Goal: Check status: Check status

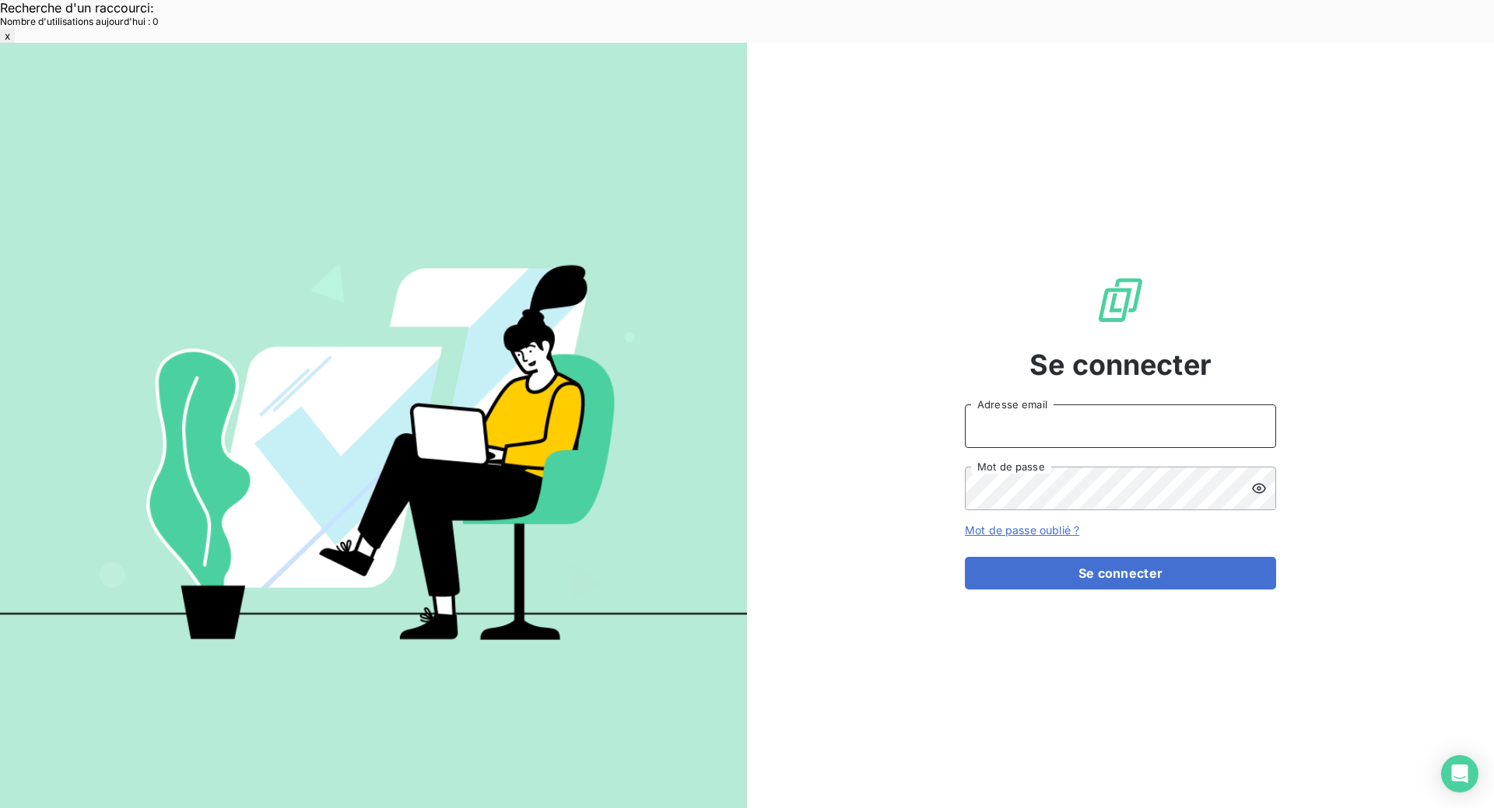
type input "[EMAIL_ADDRESS][DOMAIN_NAME]"
click at [1147, 557] on button "Se connecter" at bounding box center [1120, 573] width 311 height 33
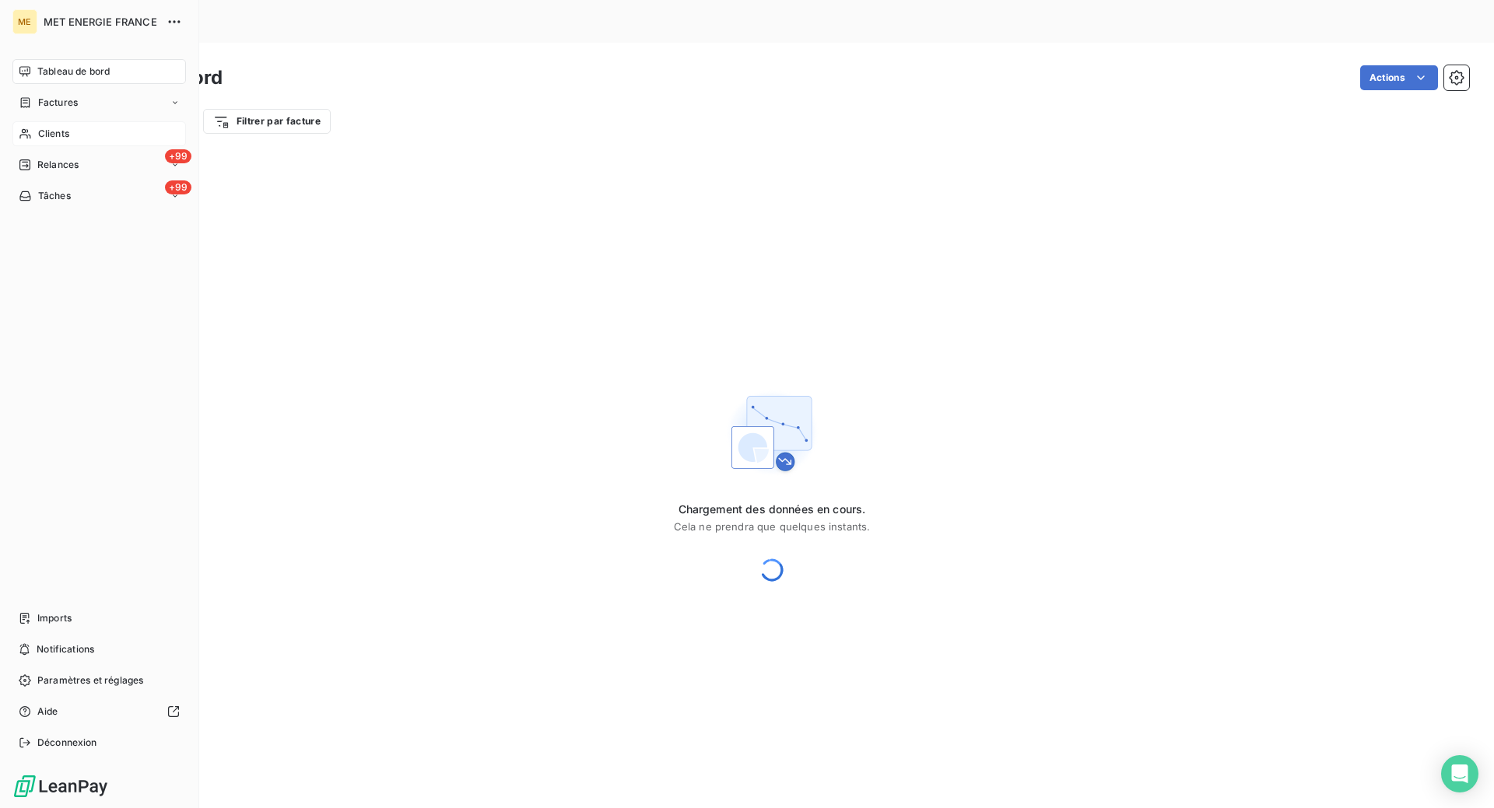
click at [34, 136] on div "Clients" at bounding box center [98, 133] width 173 height 25
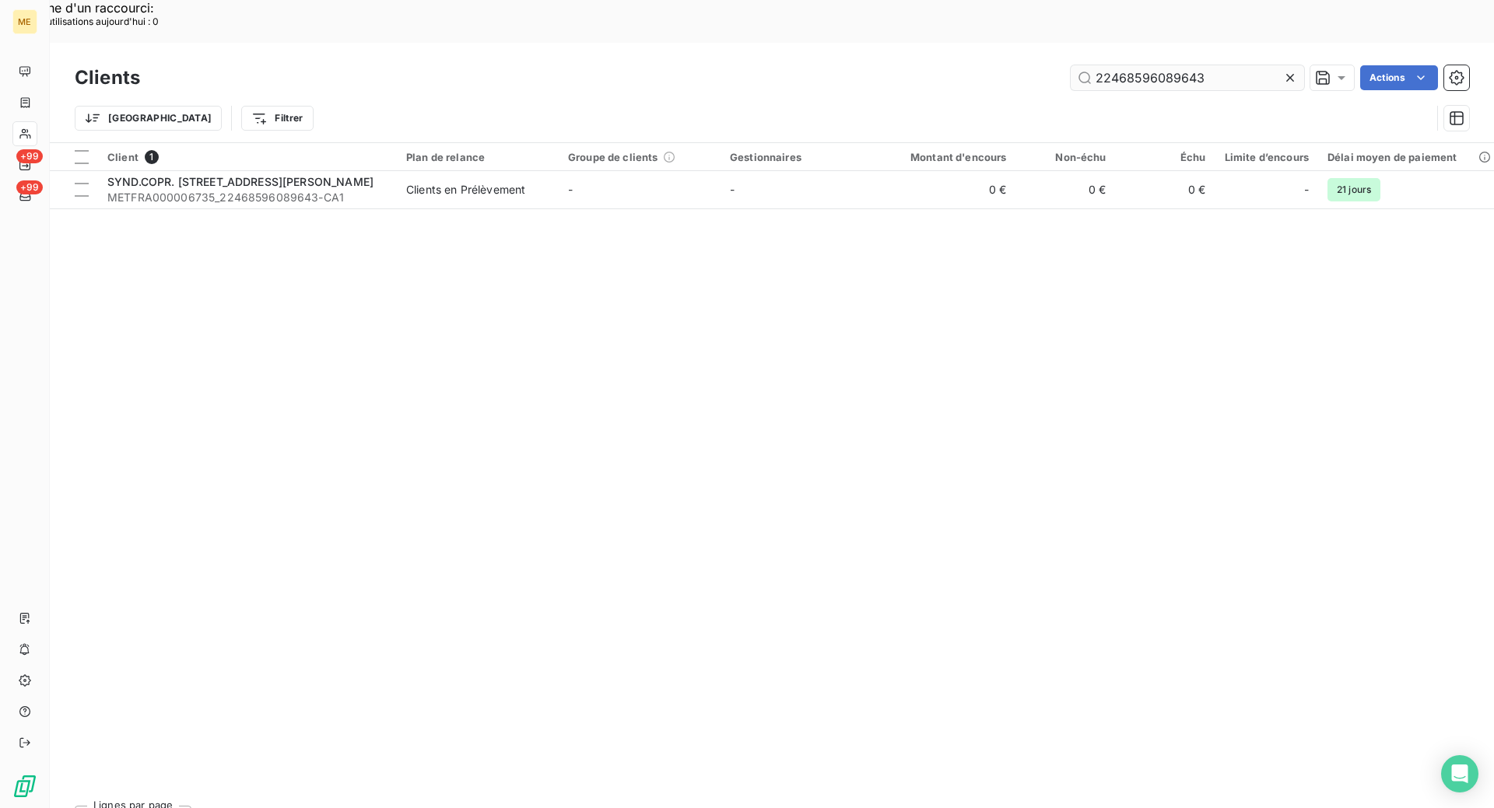
click at [1099, 65] on input "22468596089643" at bounding box center [1186, 77] width 233 height 25
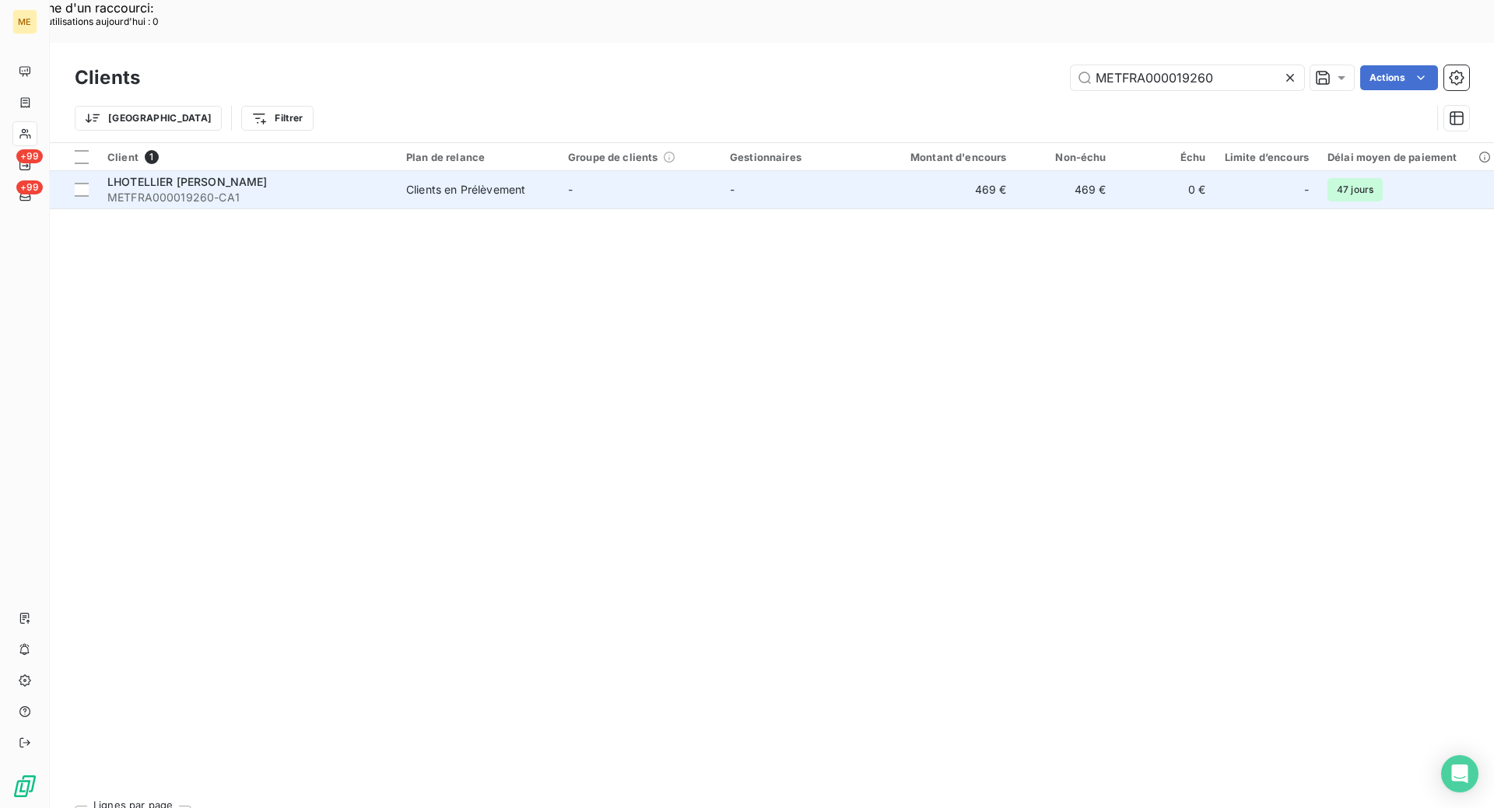
type input "METFRA000019260"
drag, startPoint x: 378, startPoint y: 138, endPoint x: 408, endPoint y: 145, distance: 31.3
click at [268, 175] on span "LHOTELLIER [PERSON_NAME]" at bounding box center [187, 181] width 160 height 13
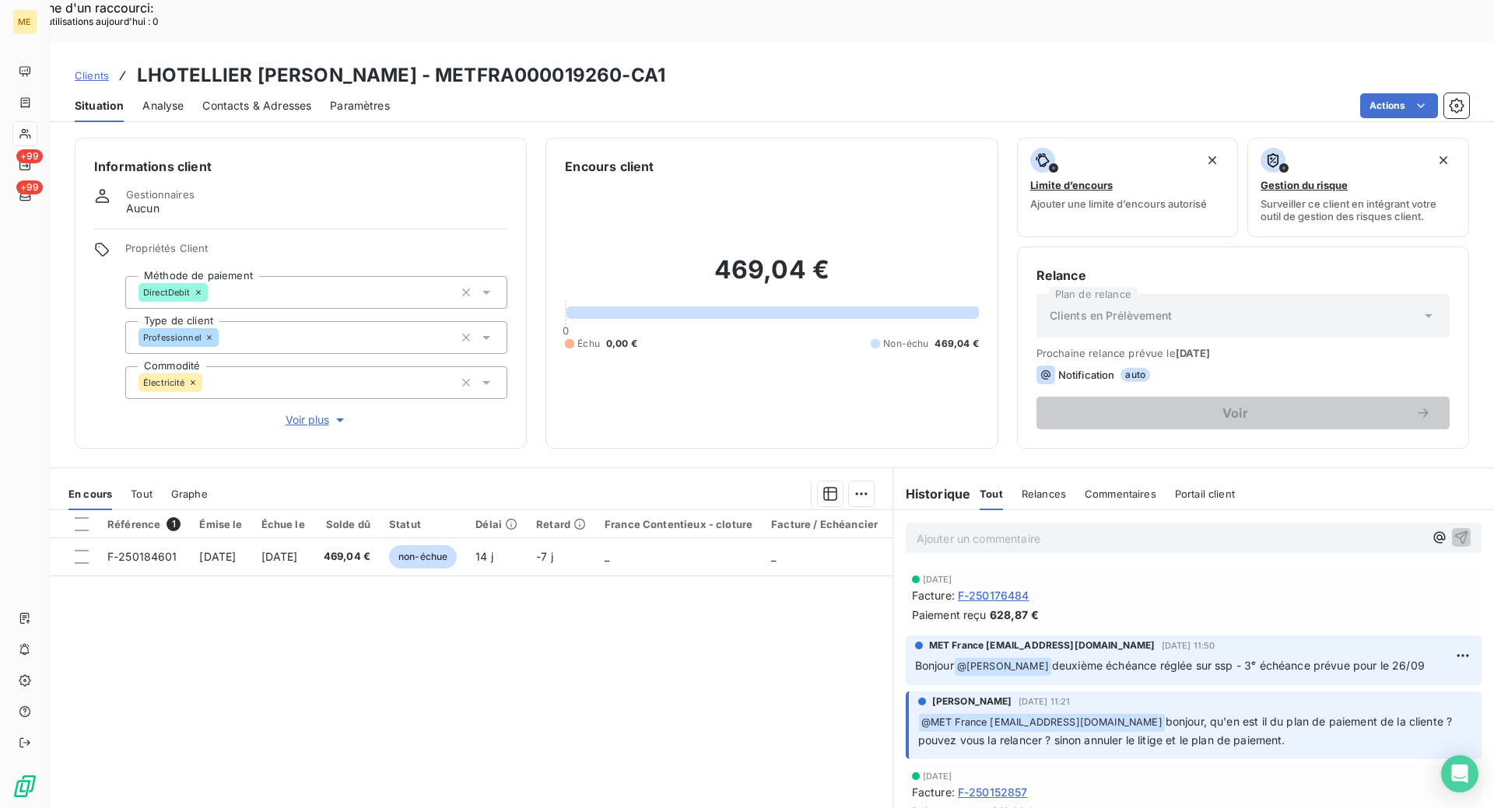
click at [300, 412] on span "Voir plus" at bounding box center [317, 420] width 62 height 16
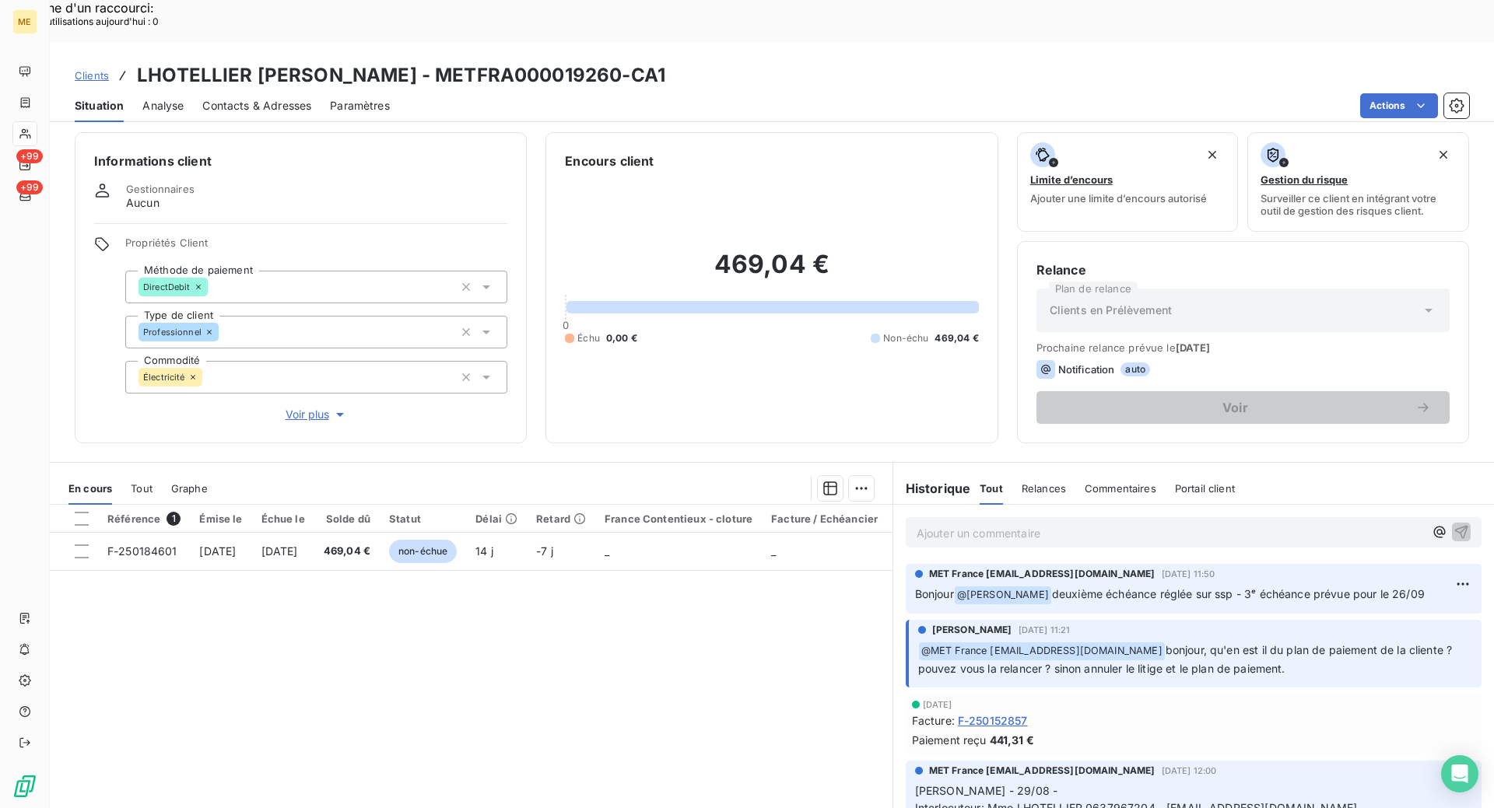
scroll to position [156, 0]
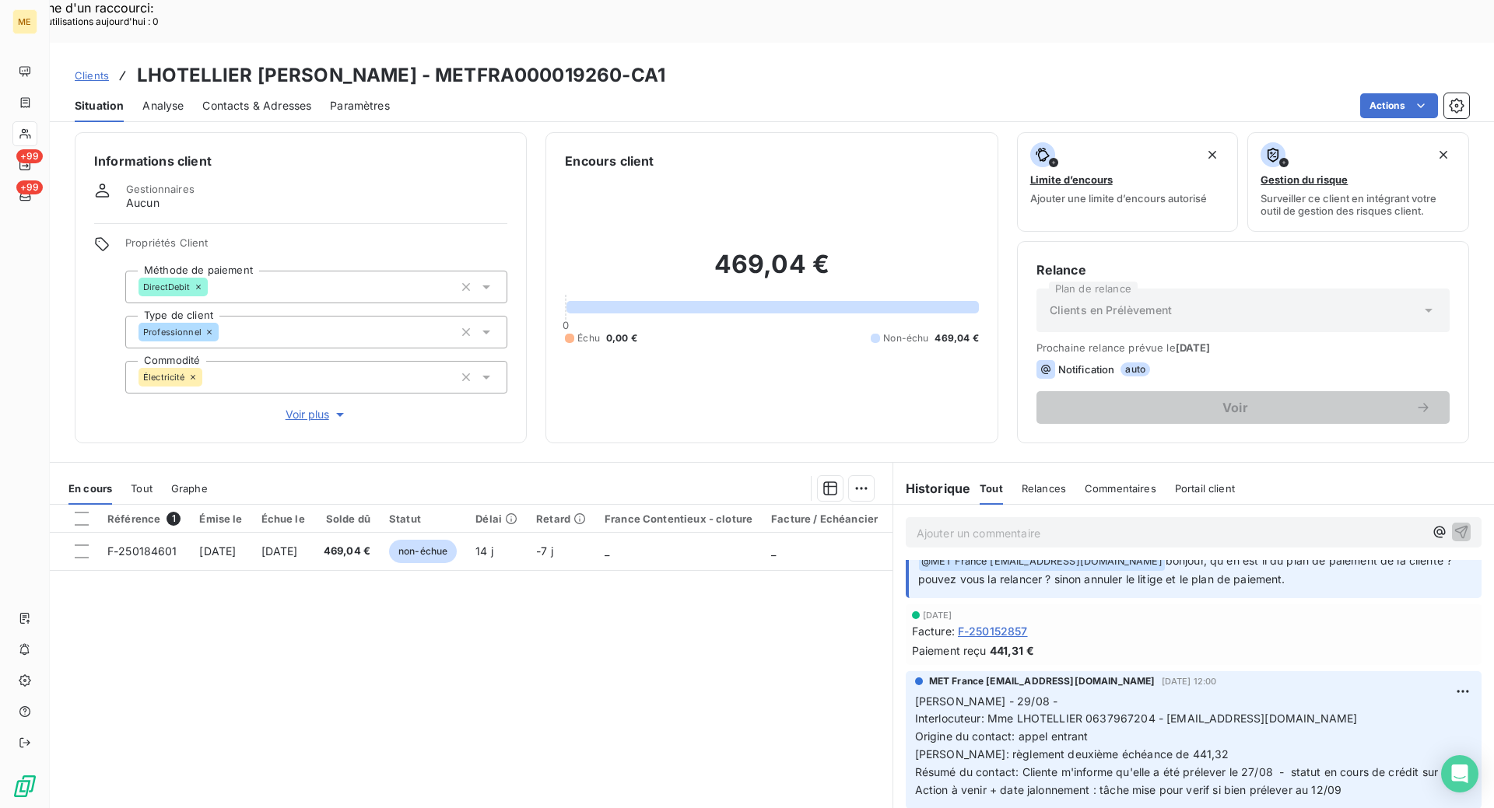
click at [361, 609] on div "Référence 1 Émise le Échue le Solde dû Statut Délai Retard France Contentieux -…" at bounding box center [471, 655] width 843 height 300
click at [143, 482] on span "Tout" at bounding box center [142, 488] width 22 height 12
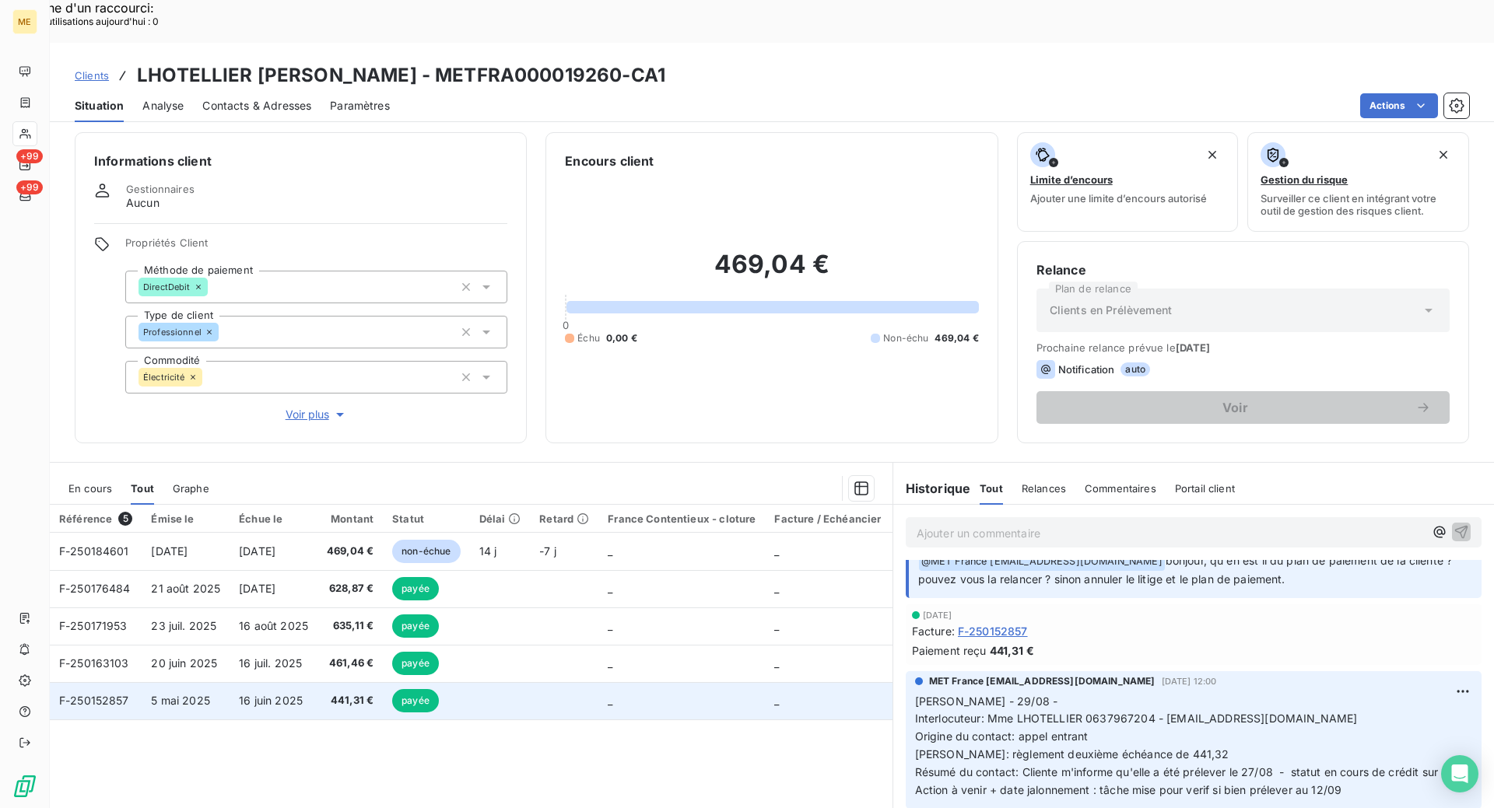
drag, startPoint x: 92, startPoint y: 657, endPoint x: 117, endPoint y: 657, distance: 24.9
click at [96, 694] on span "F-250152857" at bounding box center [94, 700] width 70 height 13
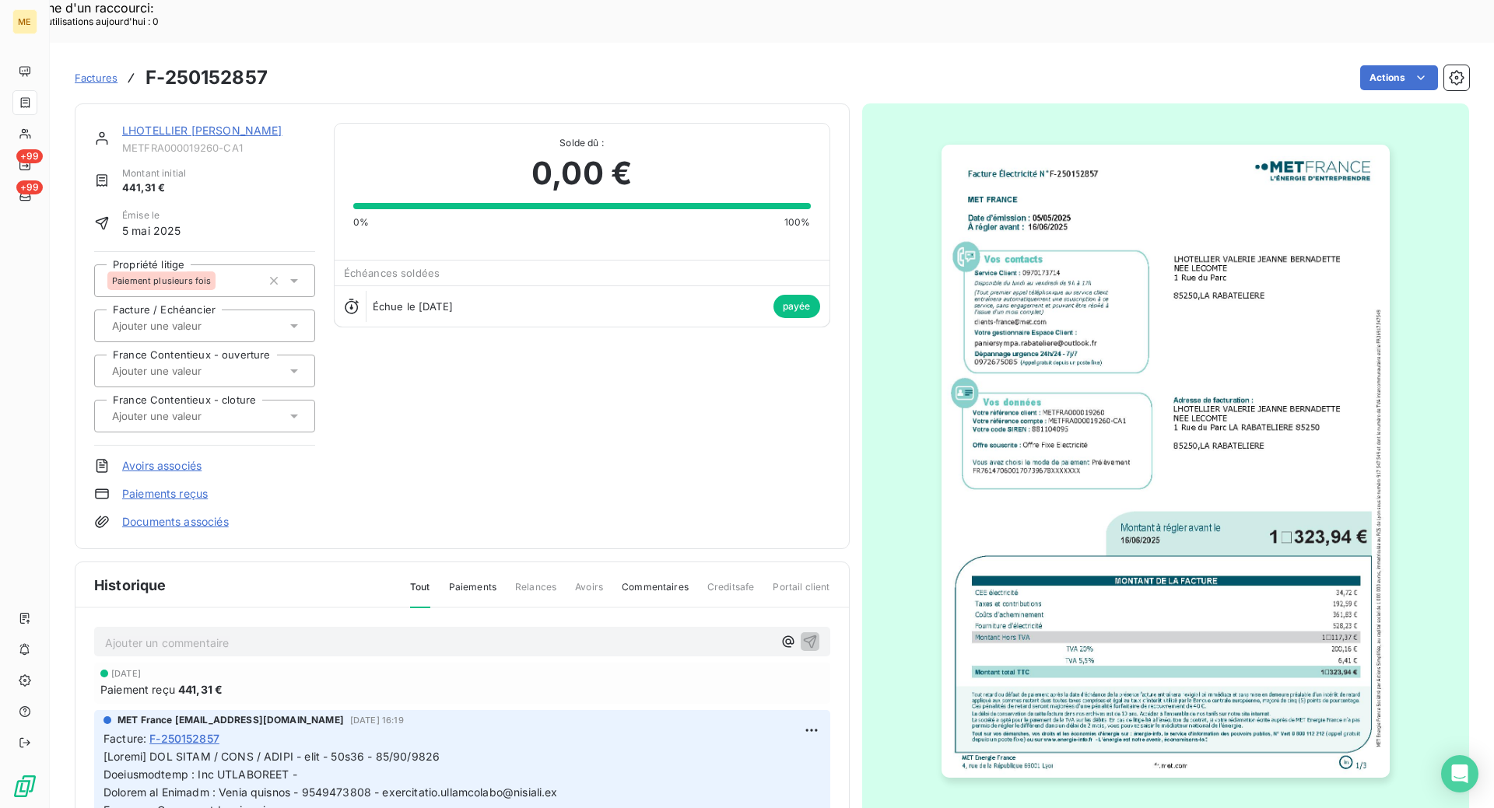
click at [236, 124] on link "LHOTELLIER [PERSON_NAME]" at bounding box center [202, 130] width 160 height 13
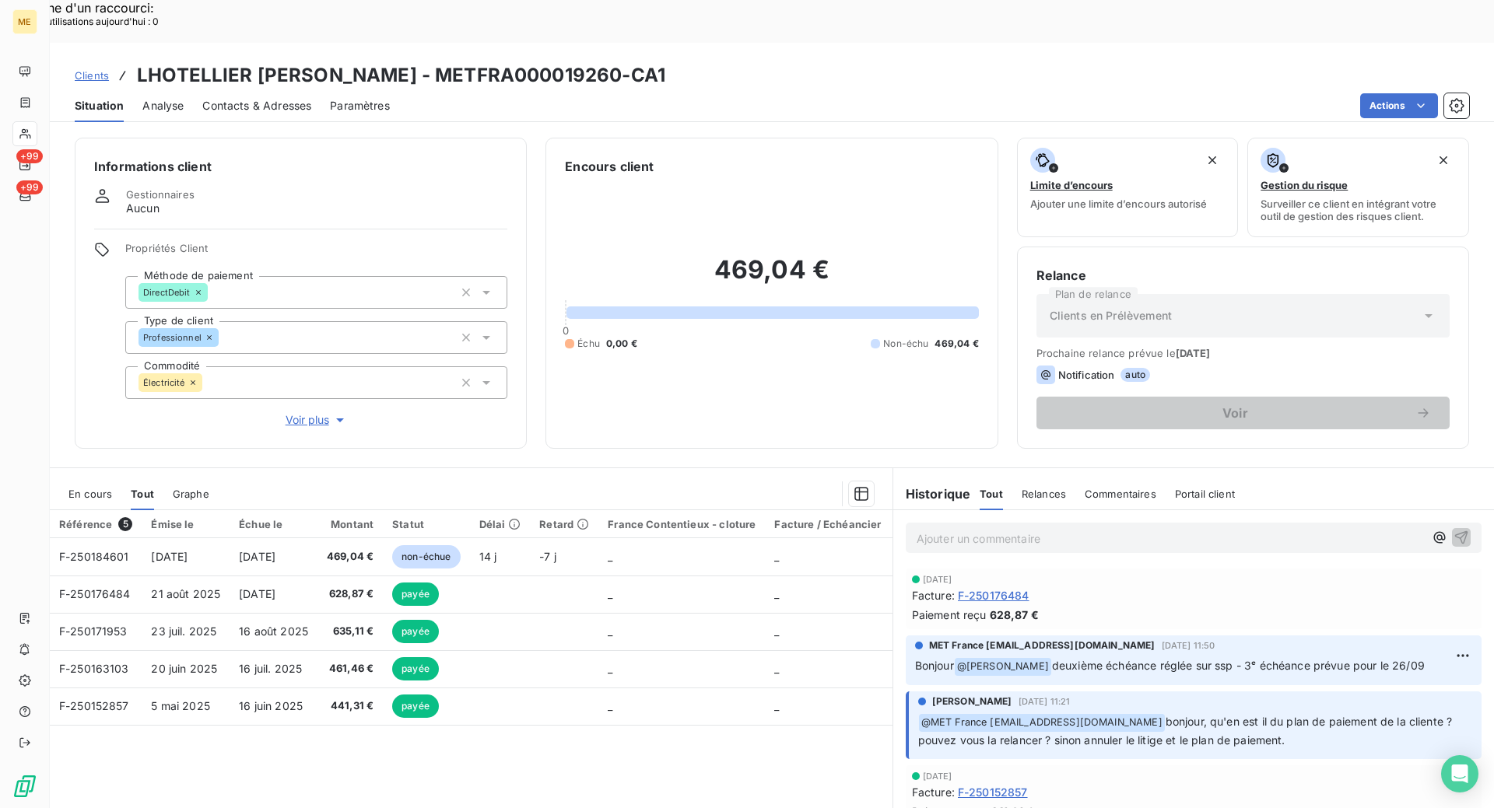
click at [422, 702] on div "Référence 5 Émise le Échue le Montant Statut Délai Retard France Contentieux - …" at bounding box center [471, 660] width 843 height 300
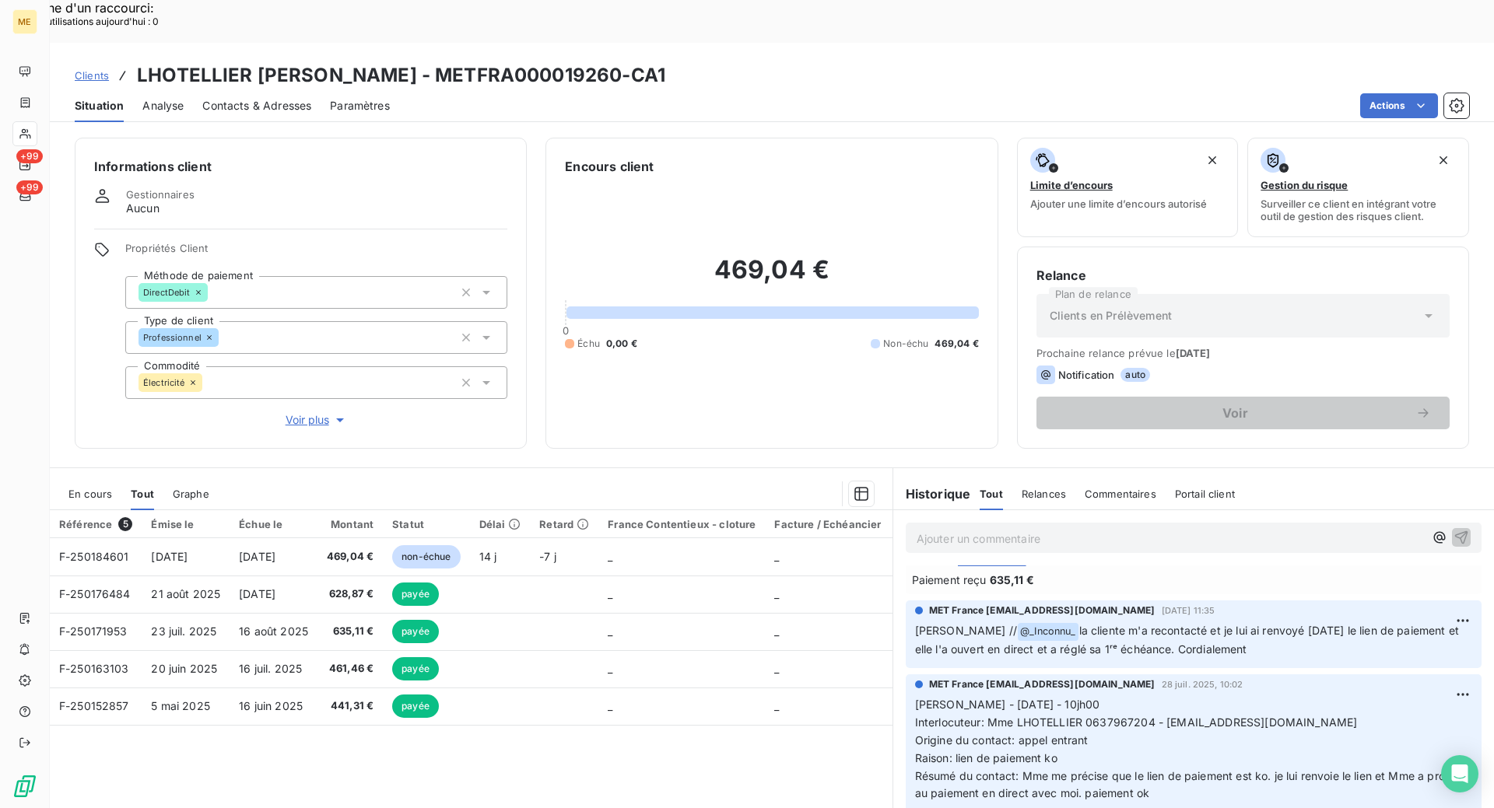
scroll to position [700, 0]
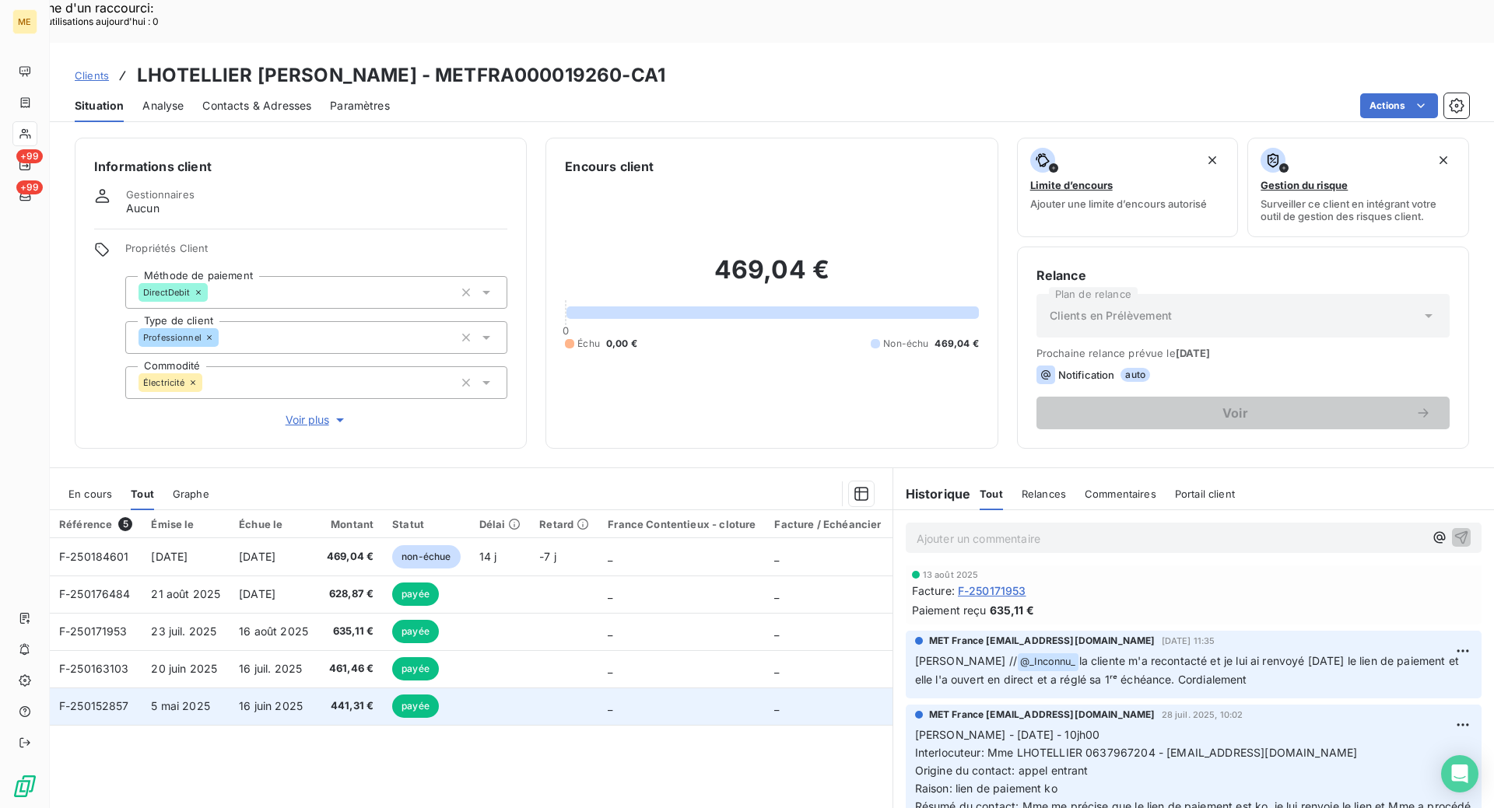
drag, startPoint x: 91, startPoint y: 660, endPoint x: 106, endPoint y: 657, distance: 15.1
click at [92, 699] on span "F-250152857" at bounding box center [94, 705] width 70 height 13
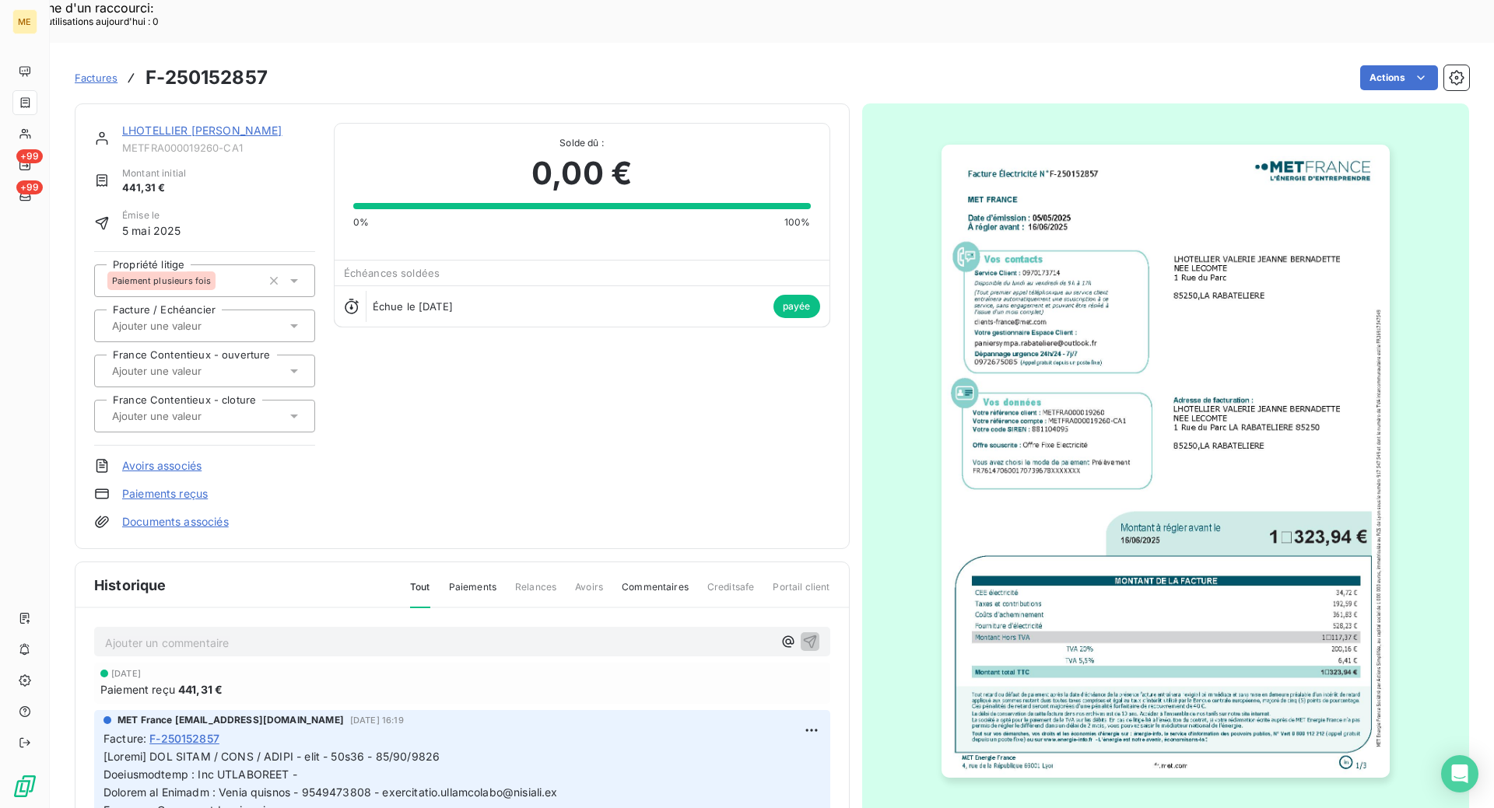
click at [201, 124] on link "LHOTELLIER [PERSON_NAME]" at bounding box center [202, 130] width 160 height 13
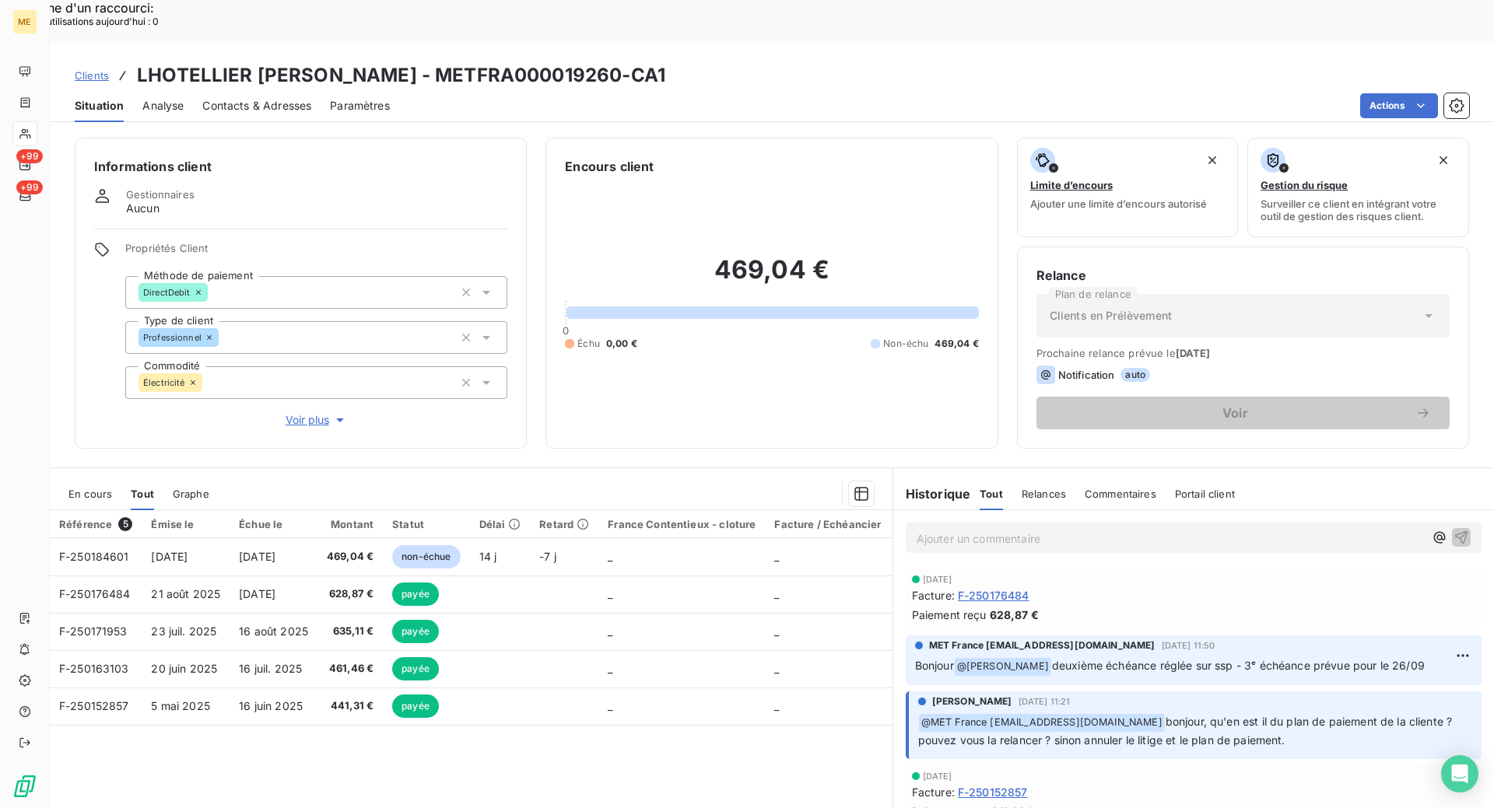
drag, startPoint x: 109, startPoint y: 446, endPoint x: 187, endPoint y: 451, distance: 78.0
click at [109, 488] on span "En cours" at bounding box center [90, 494] width 44 height 12
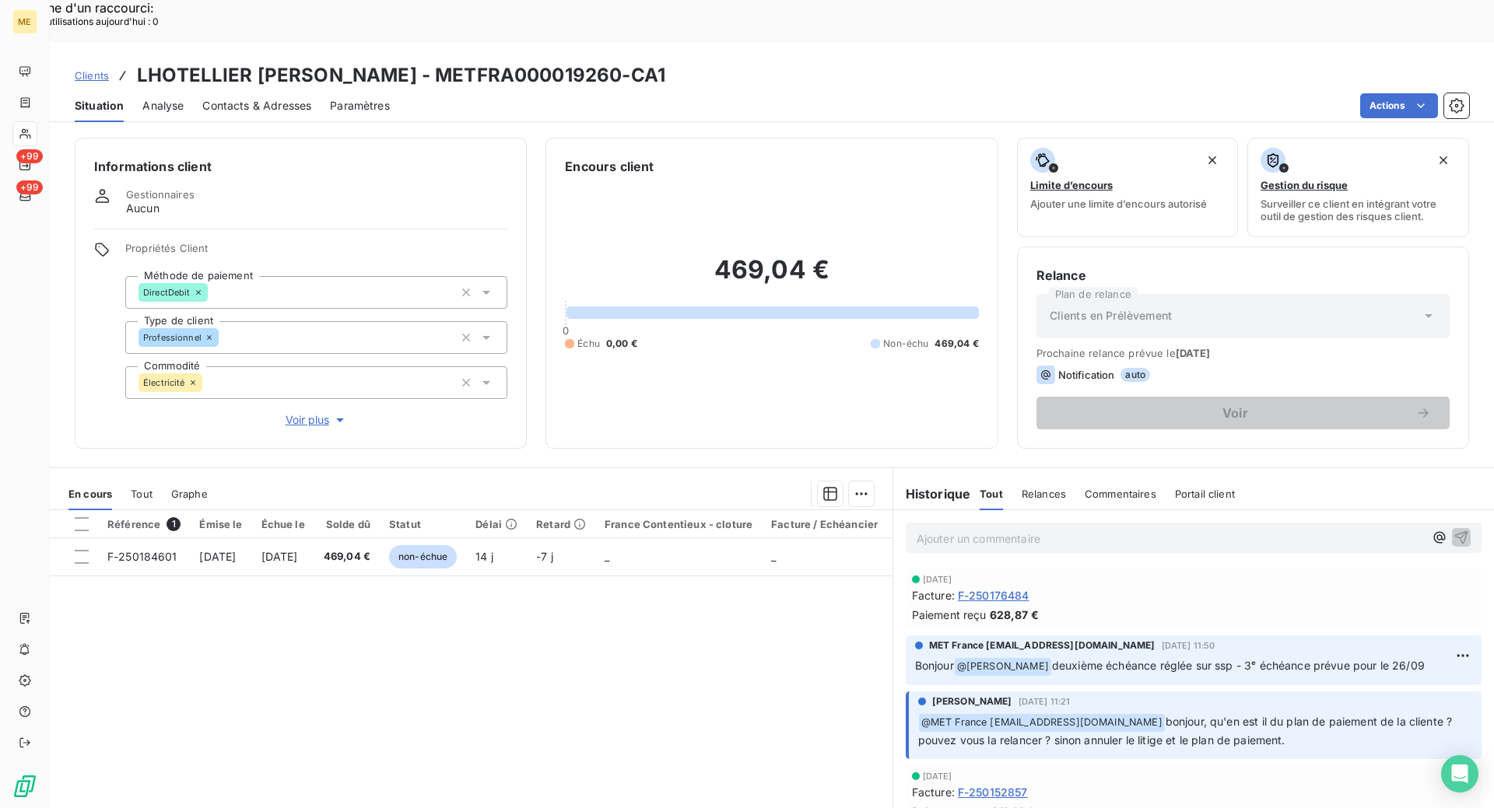
click at [527, 405] on div "Informations client Gestionnaires Aucun Propriétés Client Méthode de paiement D…" at bounding box center [772, 293] width 1444 height 311
click at [280, 666] on div "Référence 1 Émise le Échue le Solde dû Statut Délai Retard France Contentieux -…" at bounding box center [471, 660] width 843 height 300
click at [142, 488] on span "Tout" at bounding box center [142, 494] width 22 height 12
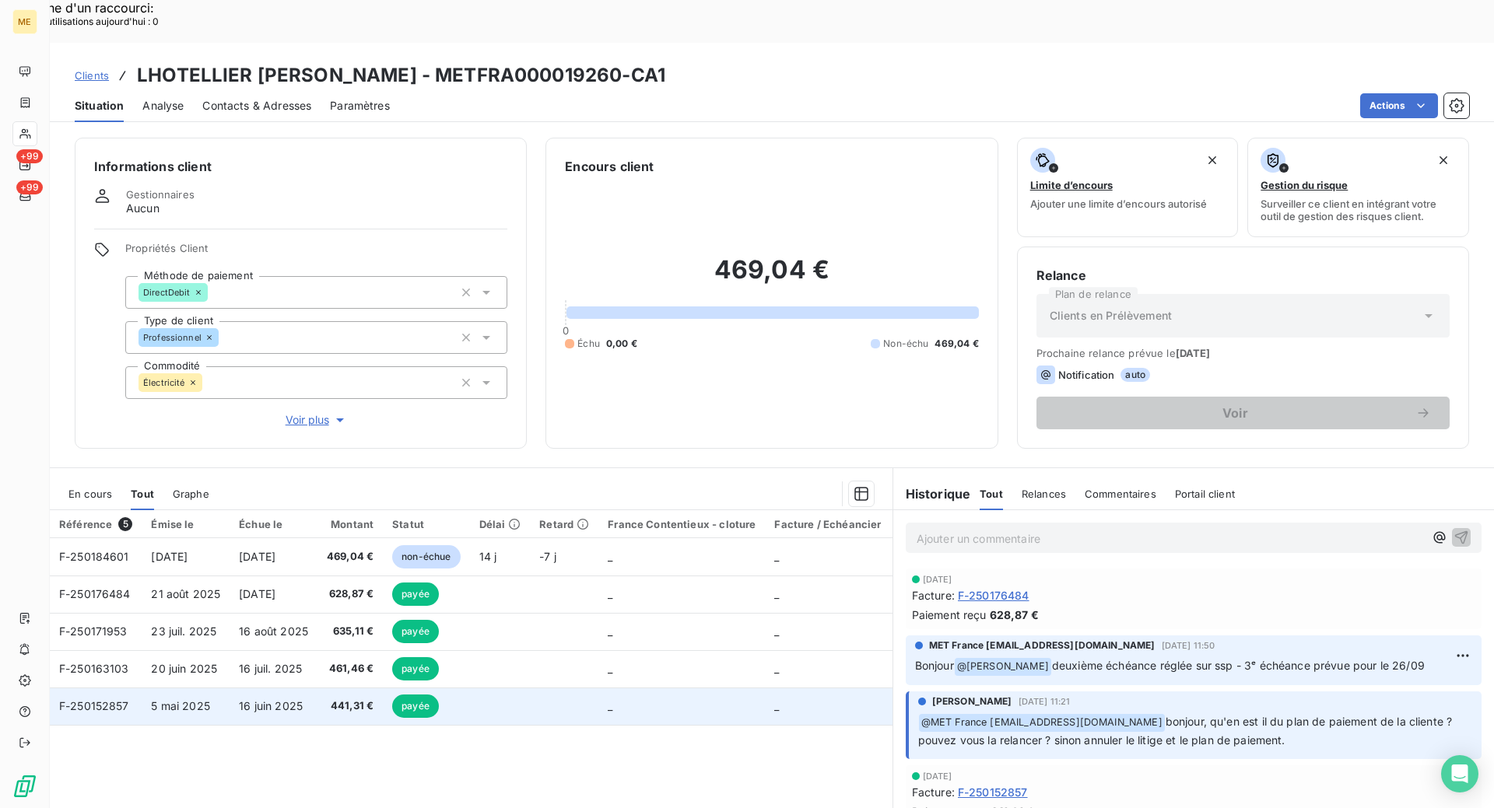
click at [127, 699] on span "F-250152857" at bounding box center [94, 705] width 70 height 13
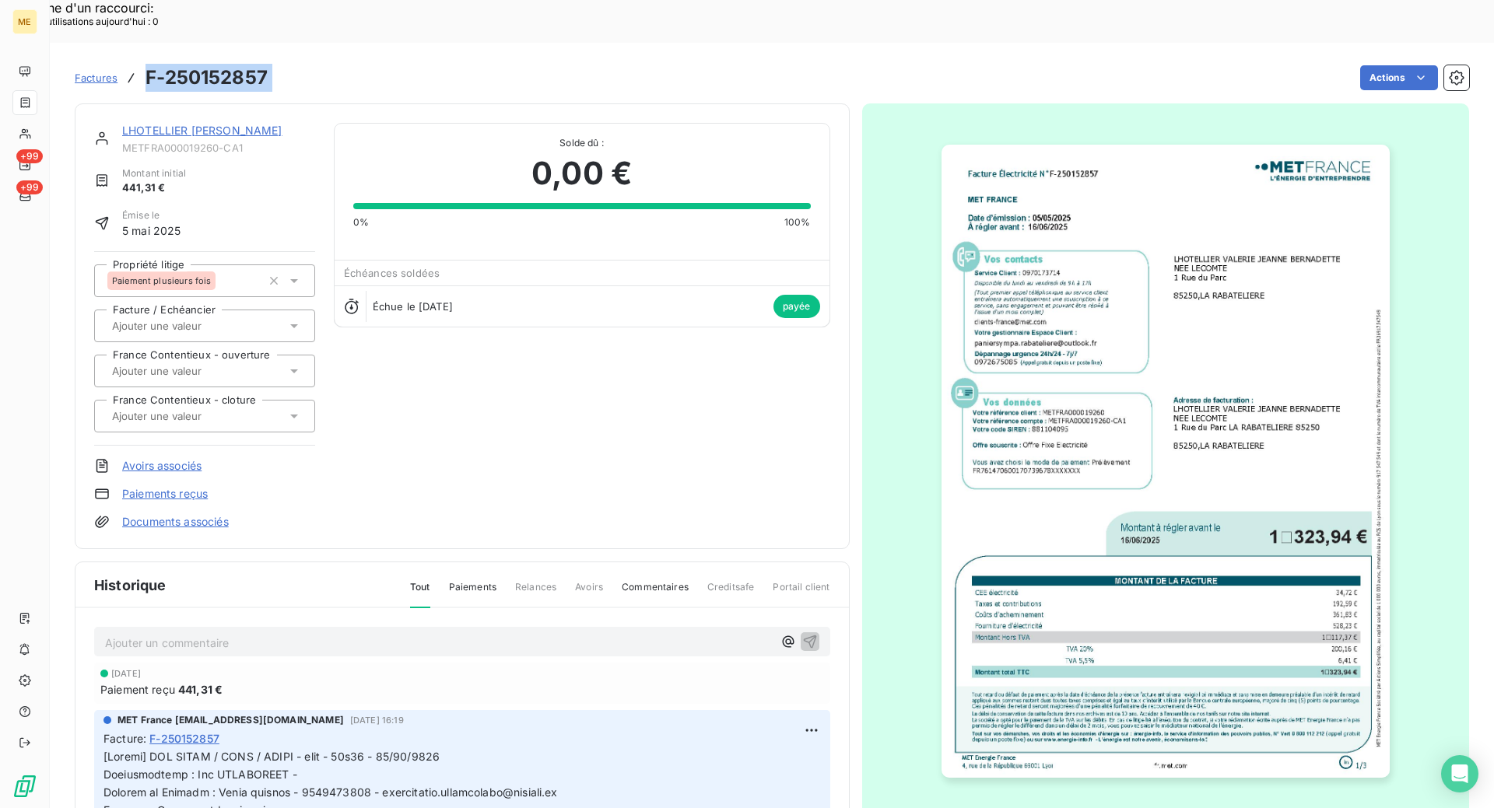
drag, startPoint x: 279, startPoint y: 33, endPoint x: 147, endPoint y: 35, distance: 131.5
click at [147, 61] on div "Factures F-250152857 Actions" at bounding box center [772, 77] width 1394 height 33
copy section "F-250152857 Actions"
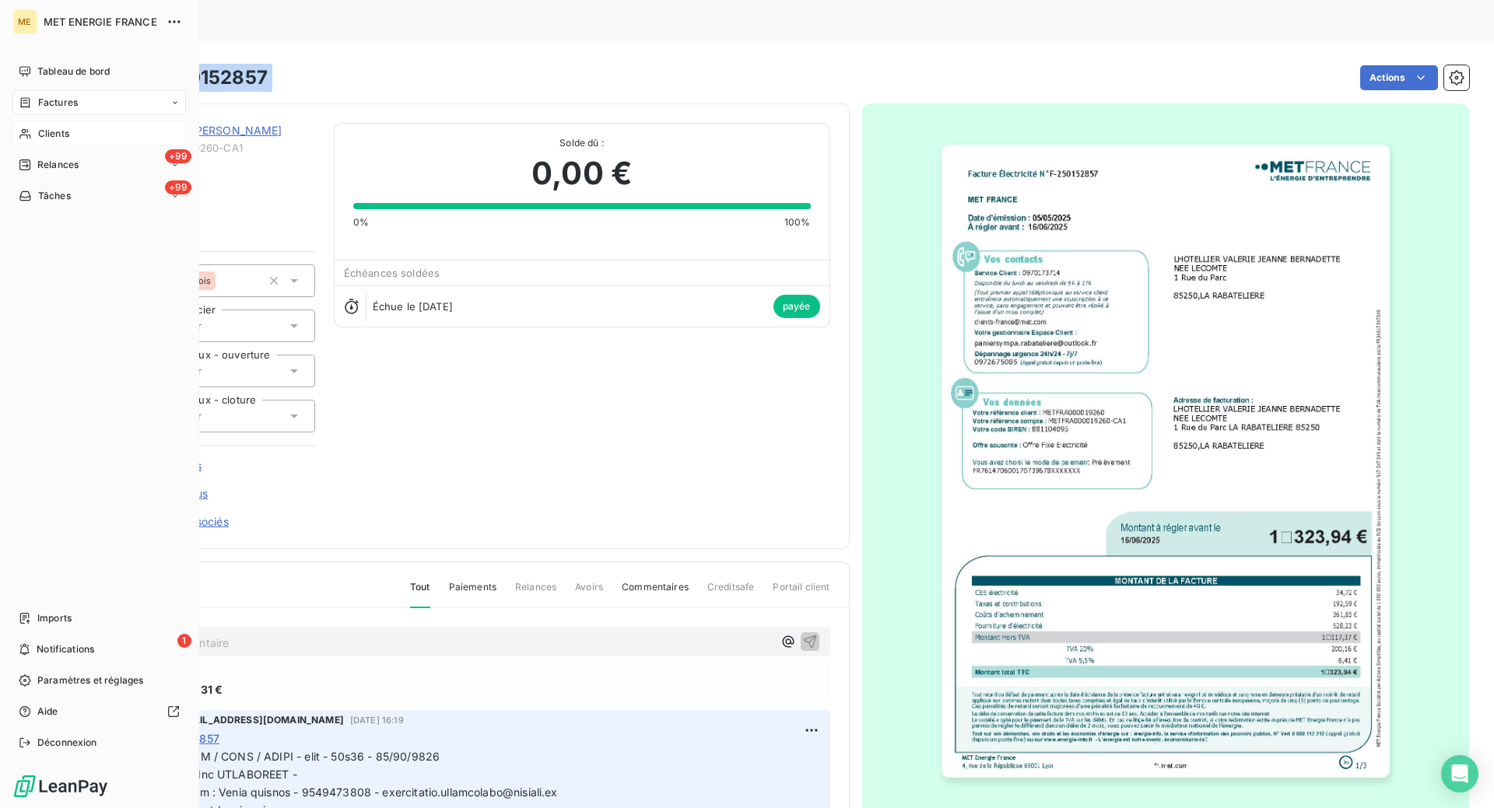
drag, startPoint x: 34, startPoint y: 138, endPoint x: 131, endPoint y: 138, distance: 97.2
click at [35, 138] on div "Clients" at bounding box center [98, 133] width 173 height 25
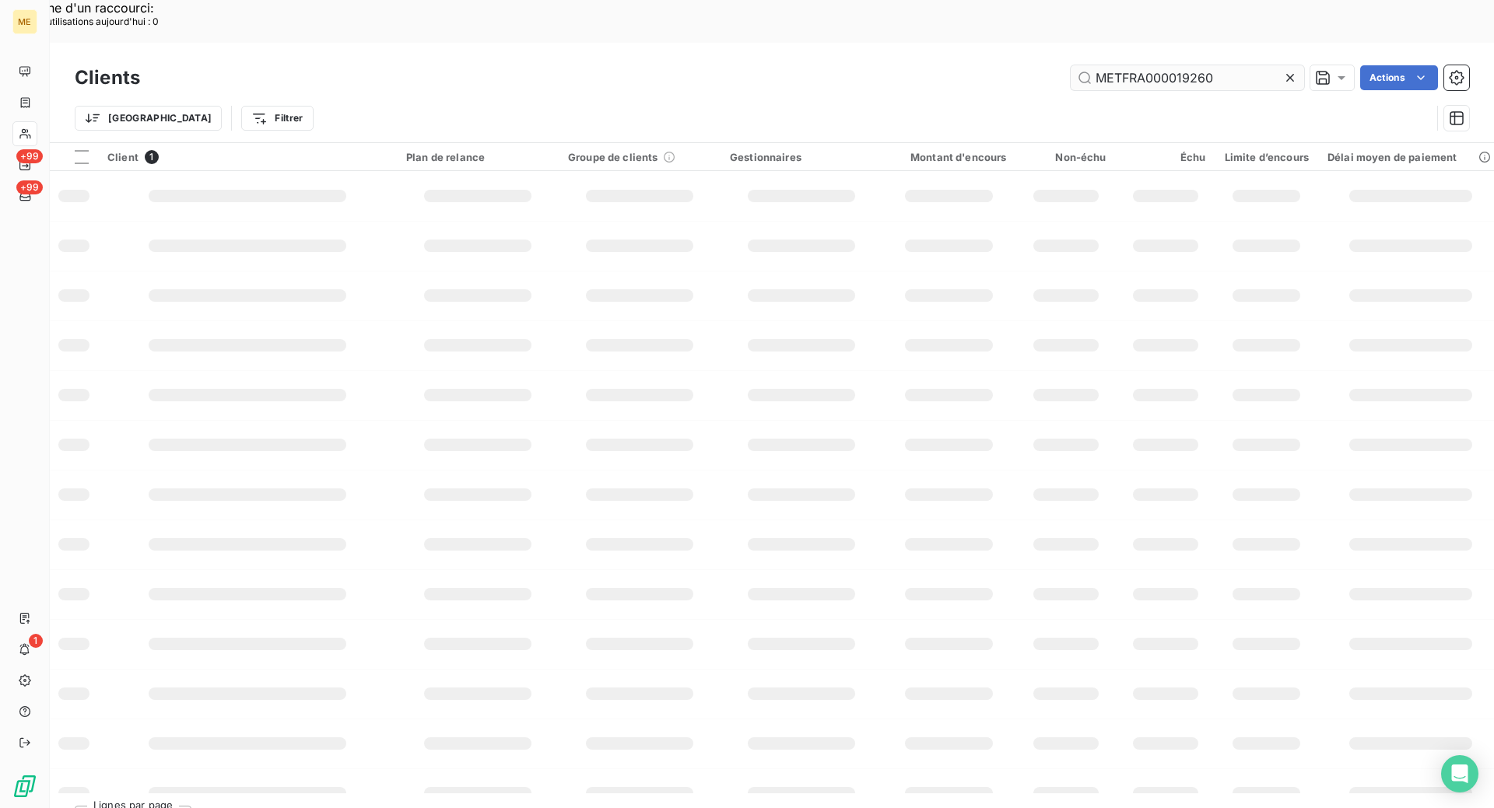
click at [1163, 65] on input "METFRA000019260" at bounding box center [1186, 77] width 233 height 25
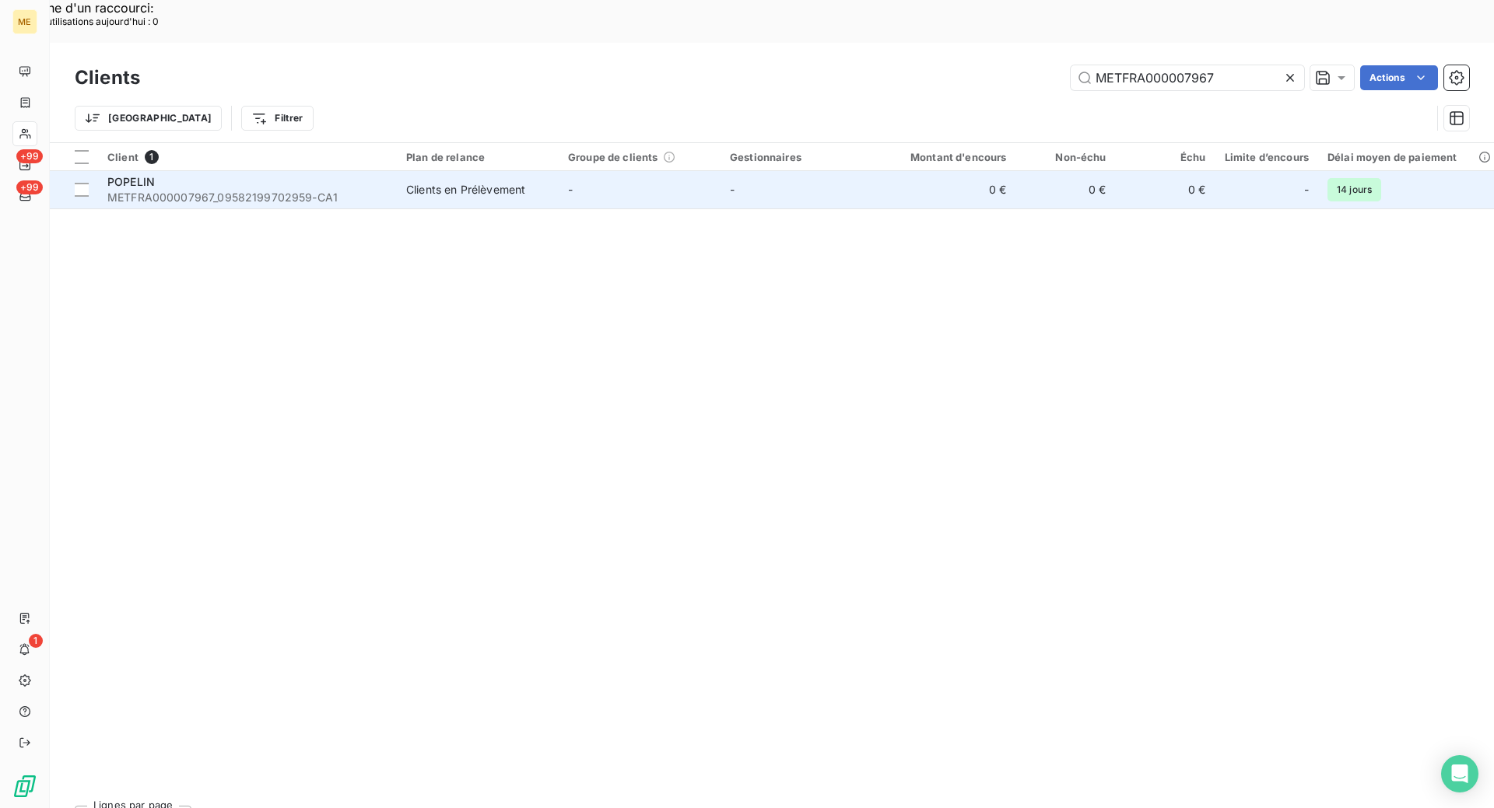
type input "METFRA000007967"
click at [302, 190] on span "METFRA000007967_09582199702959-CA1" at bounding box center [247, 198] width 280 height 16
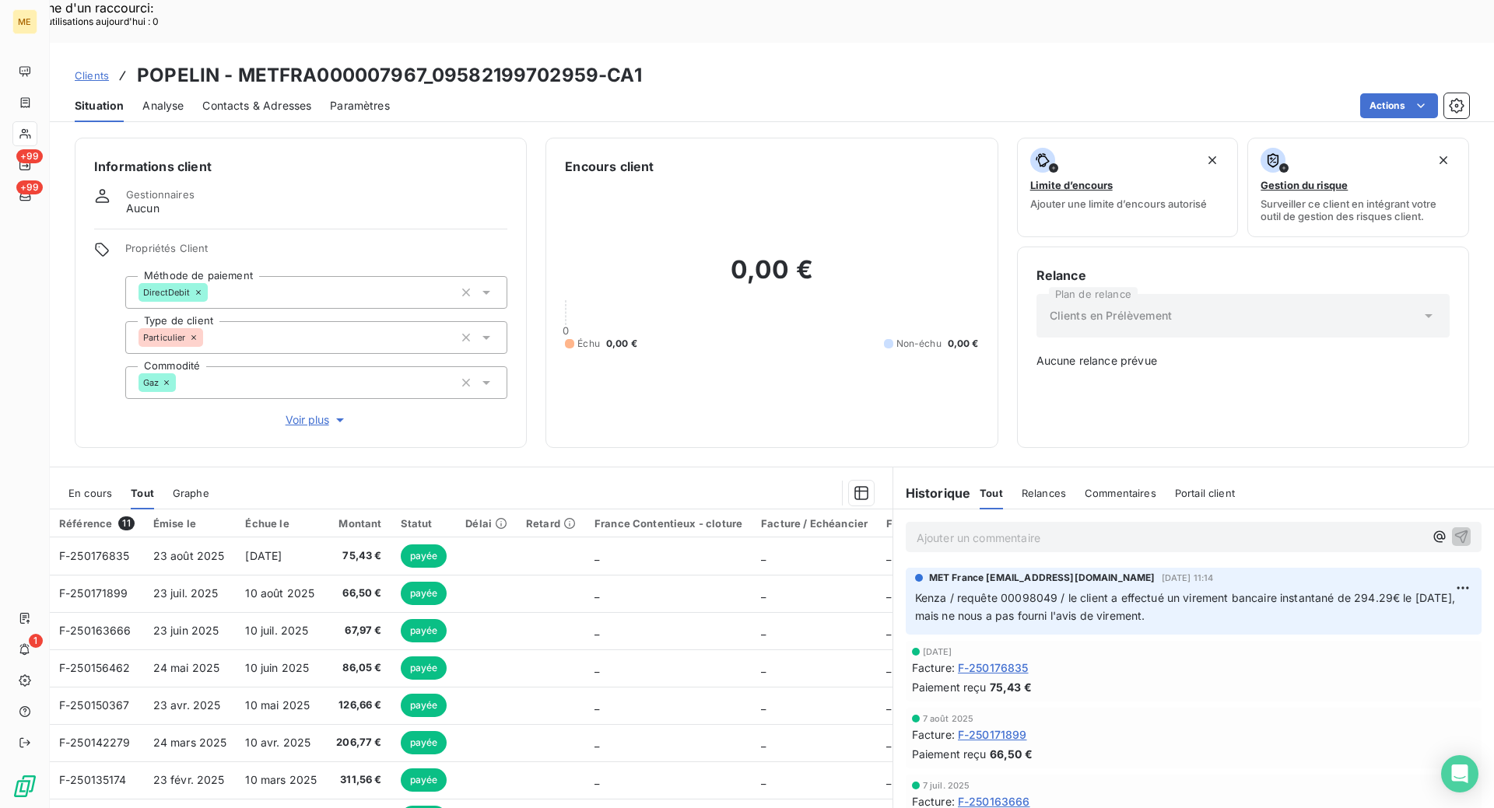
click at [82, 487] on span "En cours" at bounding box center [90, 493] width 44 height 12
